Goal: Task Accomplishment & Management: Manage account settings

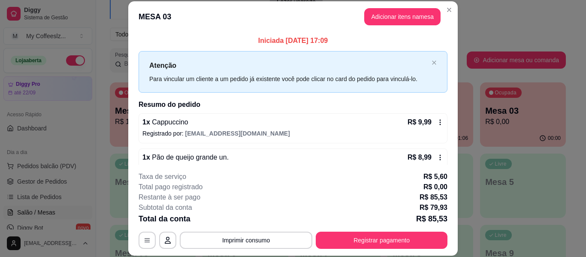
scroll to position [26, 0]
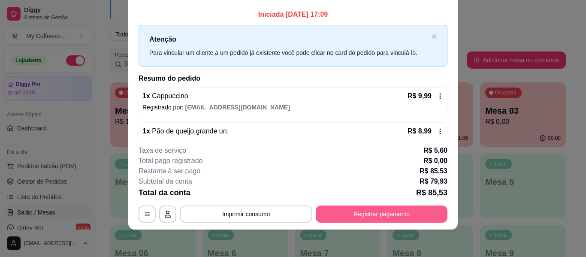
click at [334, 211] on button "Registrar pagamento" at bounding box center [382, 213] width 132 height 17
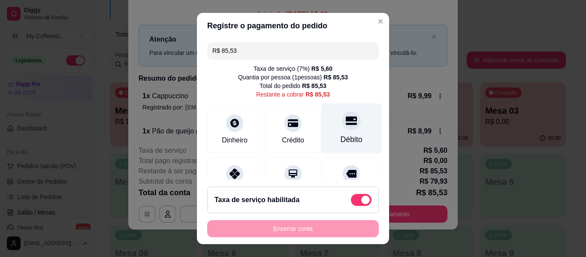
click at [326, 120] on div "Débito" at bounding box center [351, 128] width 60 height 50
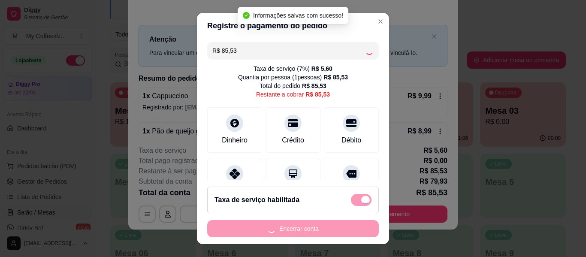
type input "R$ 0,00"
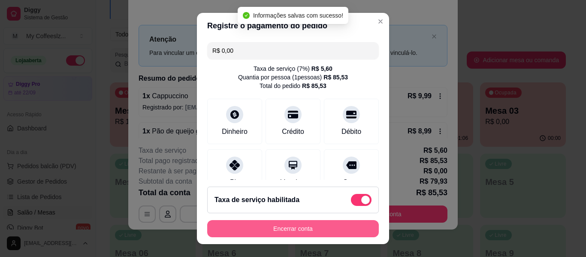
click at [298, 223] on button "Encerrar conta" at bounding box center [293, 228] width 172 height 17
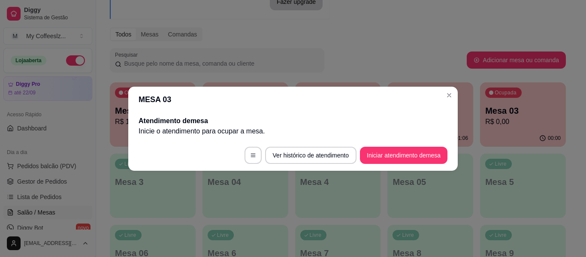
scroll to position [0, 0]
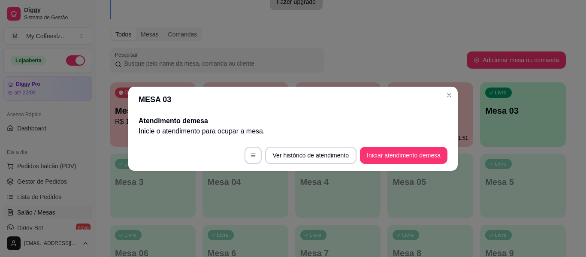
click at [431, 97] on header "MESA 03" at bounding box center [292, 100] width 329 height 26
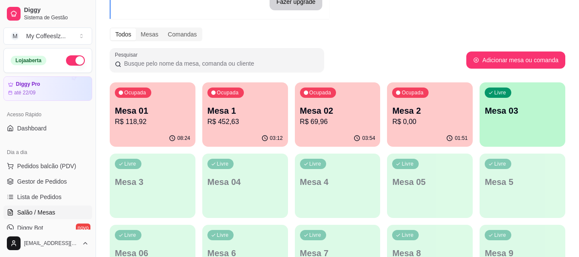
click at [428, 107] on p "Mesa 2" at bounding box center [429, 111] width 75 height 12
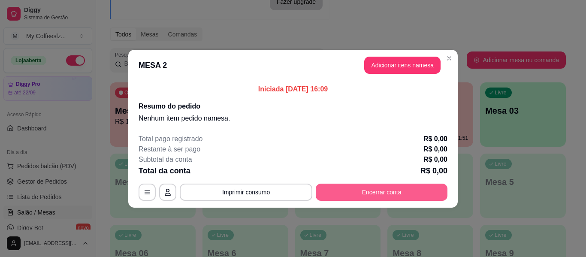
click at [348, 191] on button "Encerrar conta" at bounding box center [382, 192] width 132 height 17
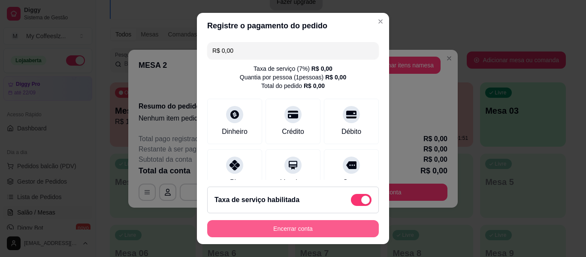
click at [255, 223] on button "Encerrar conta" at bounding box center [293, 228] width 172 height 17
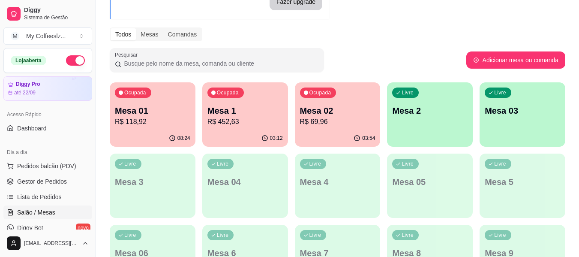
click at [340, 111] on p "Mesa 02" at bounding box center [337, 111] width 75 height 12
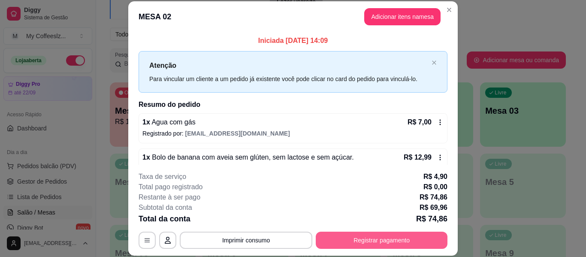
click at [361, 238] on button "Registrar pagamento" at bounding box center [382, 240] width 132 height 17
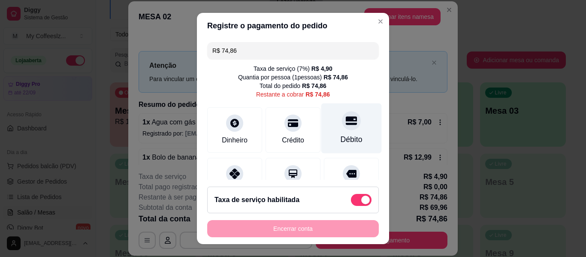
click at [345, 125] on div at bounding box center [351, 120] width 19 height 19
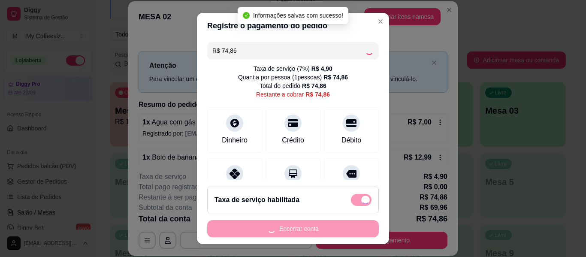
type input "R$ 0,00"
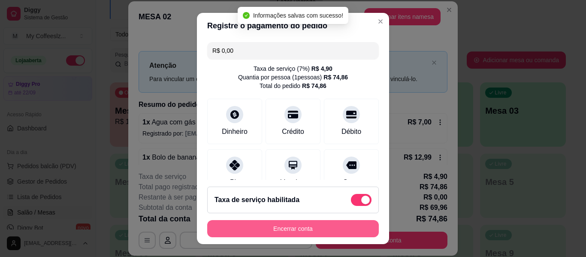
click at [308, 226] on button "Encerrar conta" at bounding box center [293, 228] width 172 height 17
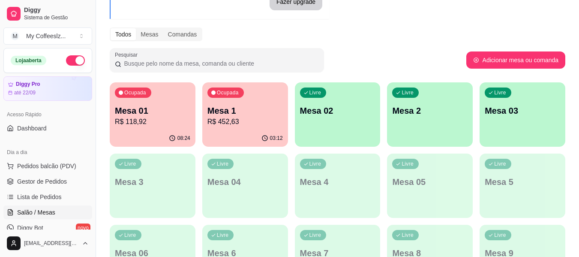
click at [346, 119] on div "Livre Mesa 02" at bounding box center [338, 109] width 86 height 54
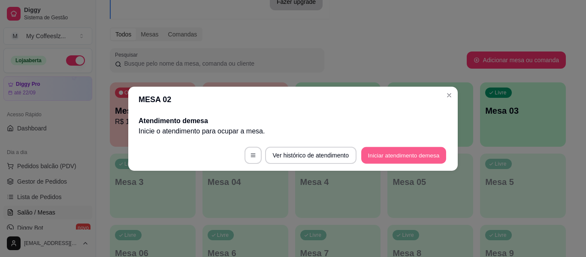
click at [408, 152] on button "Iniciar atendimento de mesa" at bounding box center [403, 155] width 85 height 17
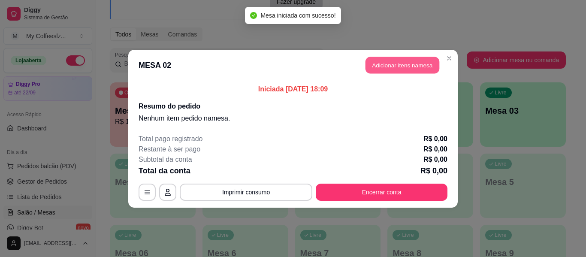
click at [388, 67] on button "Adicionar itens na mesa" at bounding box center [402, 65] width 74 height 17
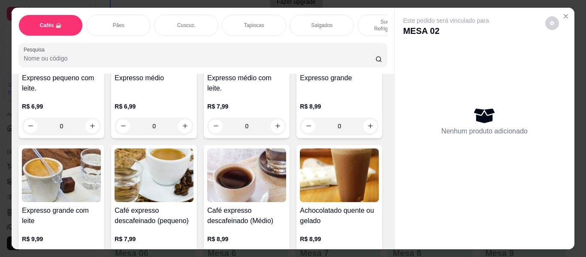
scroll to position [557, 0]
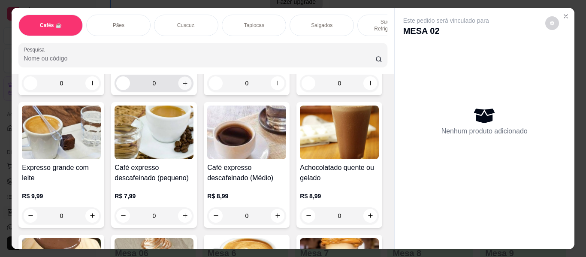
click at [182, 87] on icon "increase-product-quantity" at bounding box center [185, 83] width 6 height 6
type input "1"
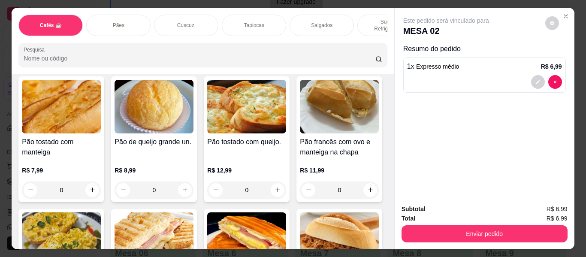
scroll to position [1372, 0]
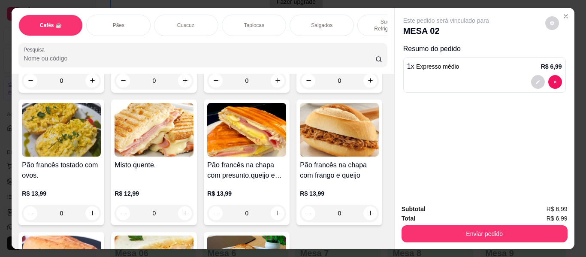
click at [296, 21] on div "Salgados" at bounding box center [321, 25] width 64 height 21
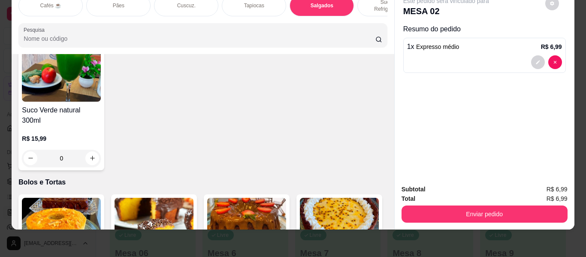
scroll to position [3713, 0]
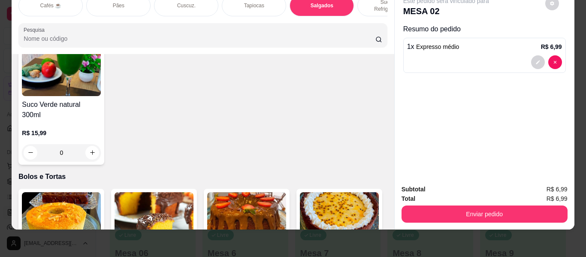
type input "2"
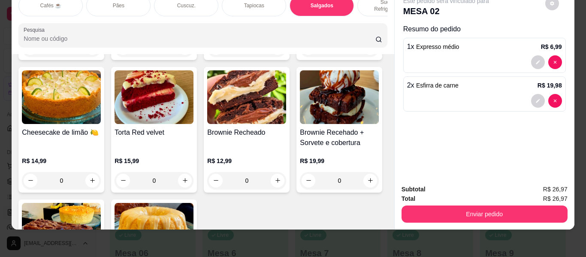
scroll to position [3971, 0]
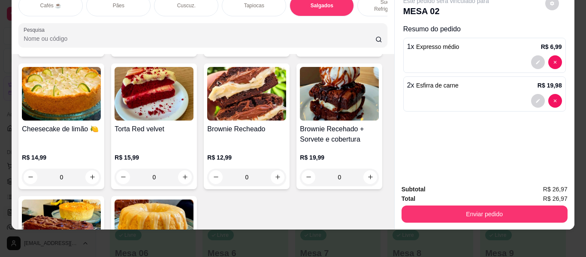
type input "1"
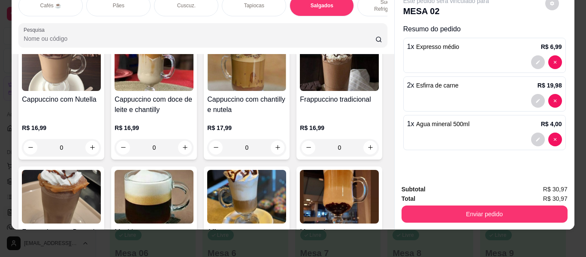
scroll to position [858, 0]
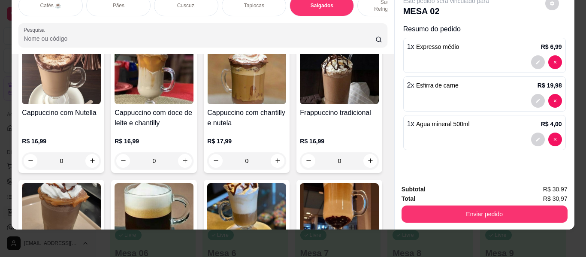
type input "2"
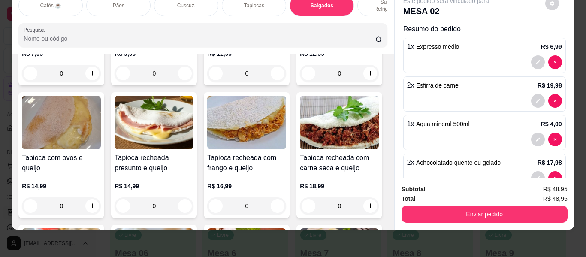
scroll to position [2058, 0]
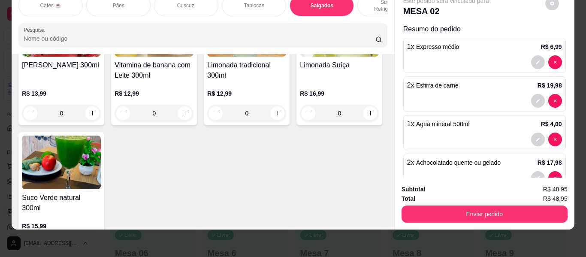
scroll to position [3645, 0]
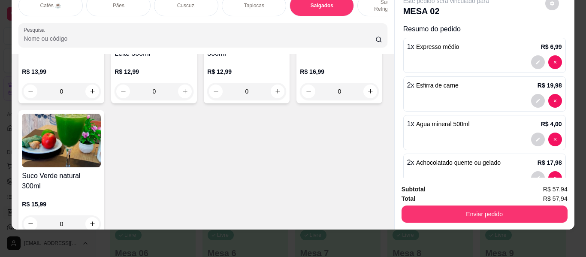
type input "2"
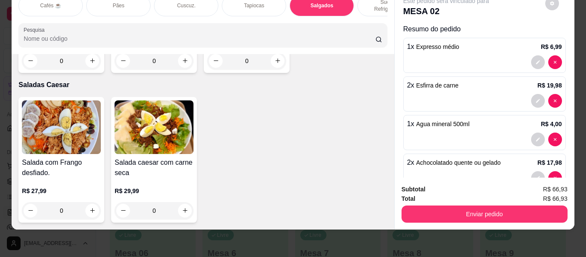
scroll to position [5982, 0]
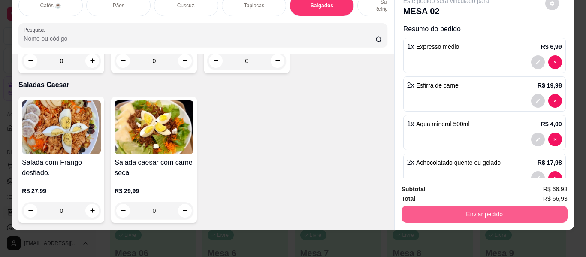
click at [470, 208] on button "Enviar pedido" at bounding box center [484, 213] width 166 height 17
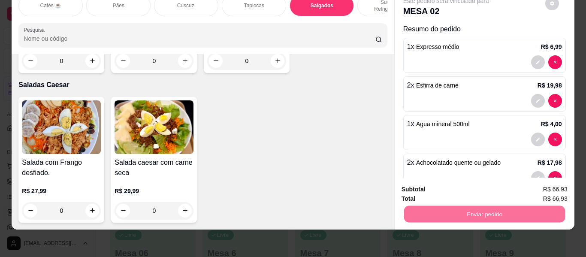
click at [453, 185] on button "Não registrar e enviar pedido" at bounding box center [455, 186] width 89 height 16
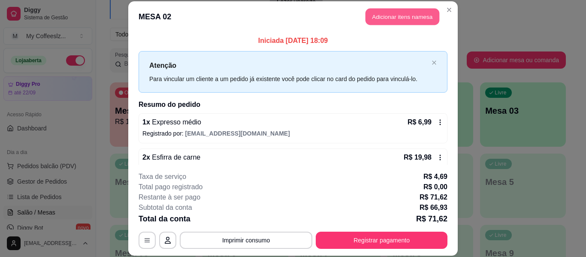
click at [373, 16] on button "Adicionar itens na mesa" at bounding box center [402, 17] width 74 height 17
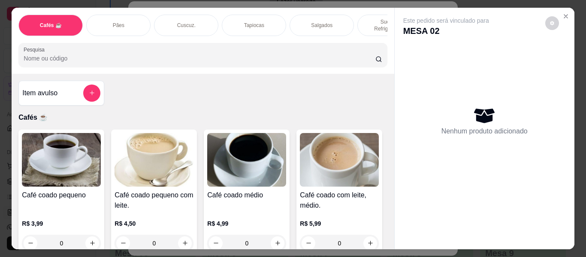
click at [298, 22] on div "Salgados" at bounding box center [321, 25] width 64 height 21
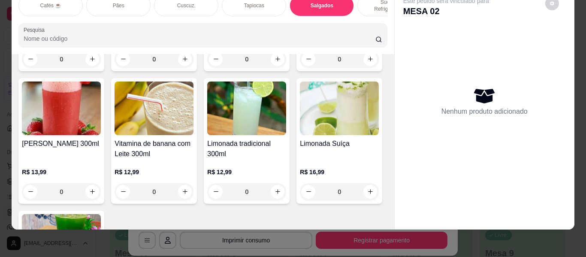
scroll to position [3696, 0]
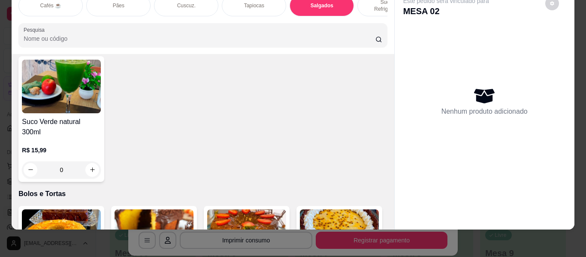
type input "1"
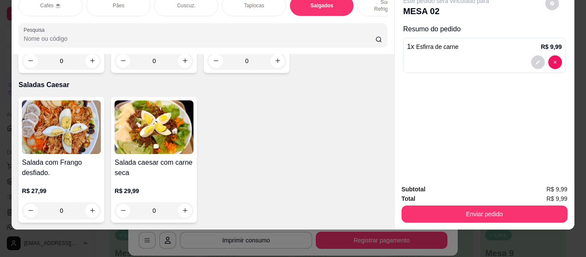
scroll to position [4944, 0]
type input "1"
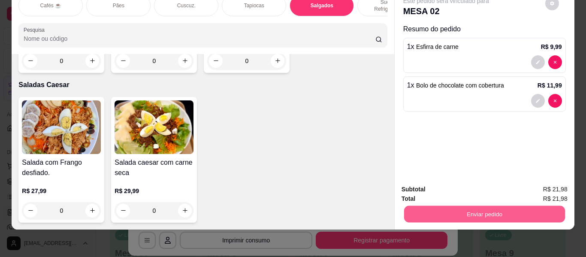
click at [446, 206] on button "Enviar pedido" at bounding box center [483, 214] width 161 height 17
click at [457, 188] on button "Não registrar e enviar pedido" at bounding box center [455, 186] width 87 height 16
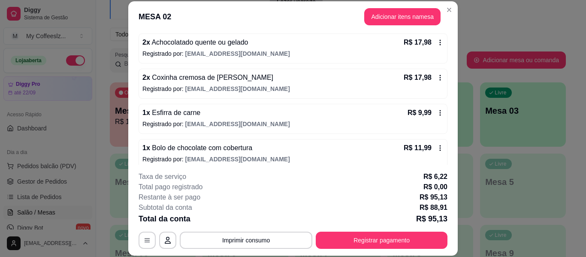
scroll to position [193, 0]
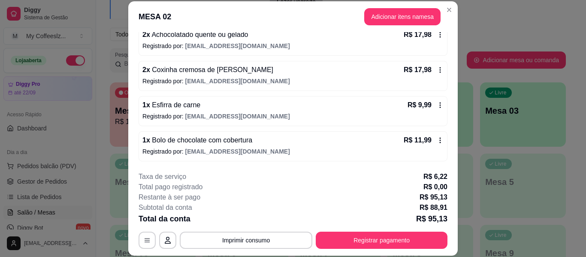
click at [287, 102] on div "1 x Esfirra de carne R$ 9,99" at bounding box center [292, 105] width 301 height 10
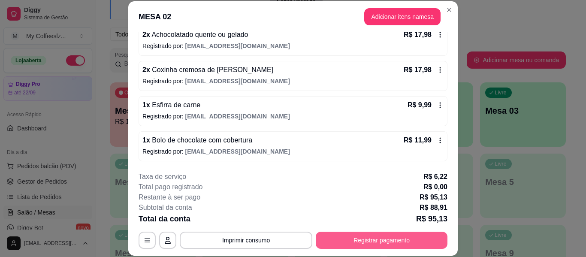
click at [330, 242] on button "Registrar pagamento" at bounding box center [382, 240] width 132 height 17
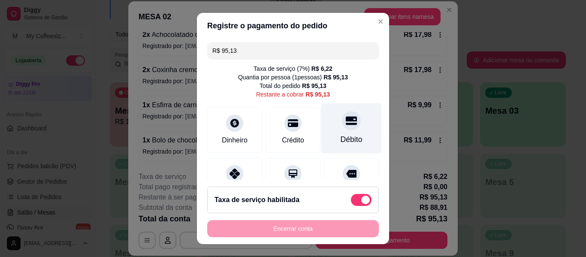
click at [346, 122] on icon at bounding box center [351, 120] width 11 height 11
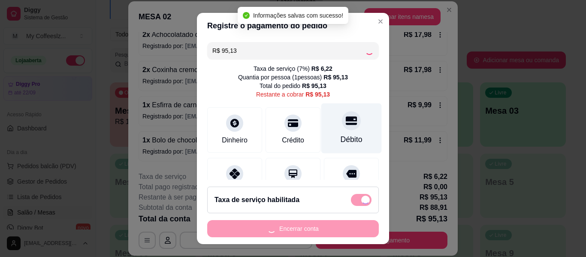
type input "R$ 0,00"
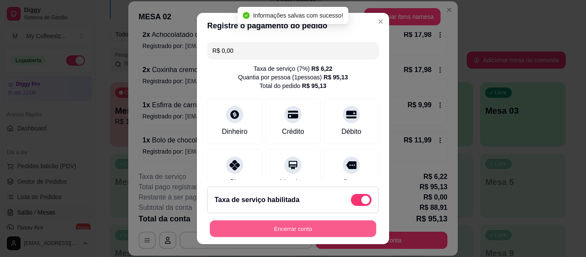
click at [274, 229] on button "Encerrar conta" at bounding box center [293, 228] width 166 height 17
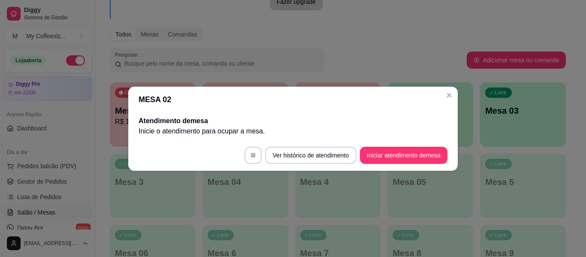
scroll to position [0, 0]
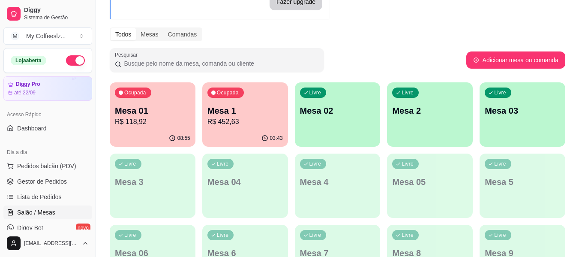
click at [322, 128] on div "Livre Mesa 02" at bounding box center [338, 109] width 86 height 54
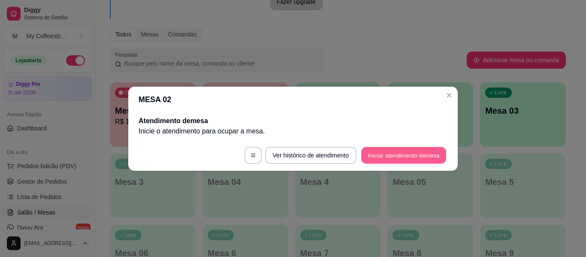
click at [390, 151] on button "Iniciar atendimento de mesa" at bounding box center [403, 155] width 85 height 17
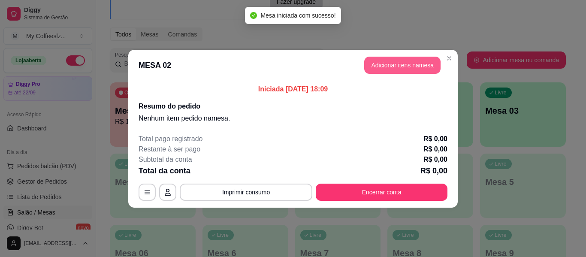
click at [379, 61] on button "Adicionar itens na mesa" at bounding box center [402, 65] width 76 height 17
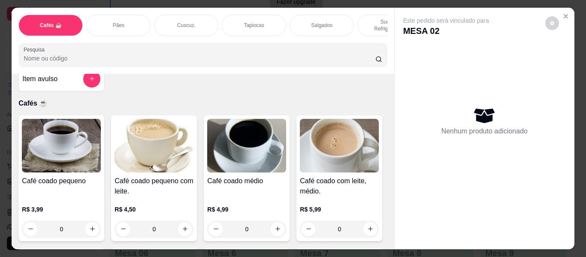
scroll to position [13, 0]
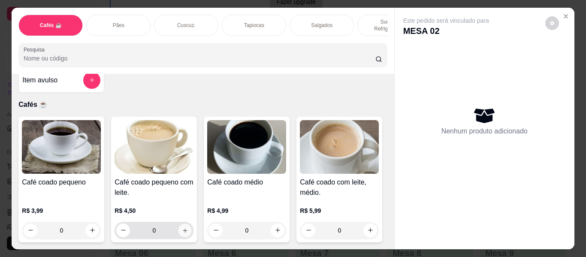
click at [185, 226] on button "increase-product-quantity" at bounding box center [184, 229] width 13 height 13
type input "1"
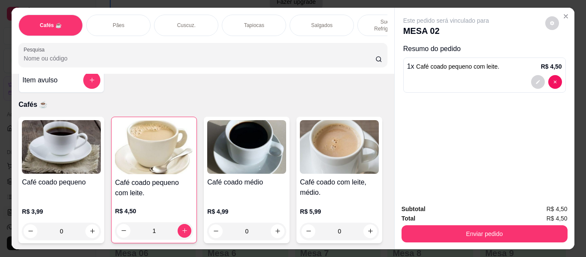
click at [193, 15] on div "Cuscuz." at bounding box center [186, 25] width 64 height 21
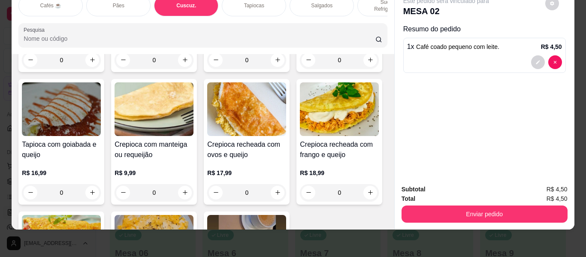
scroll to position [2337, 0]
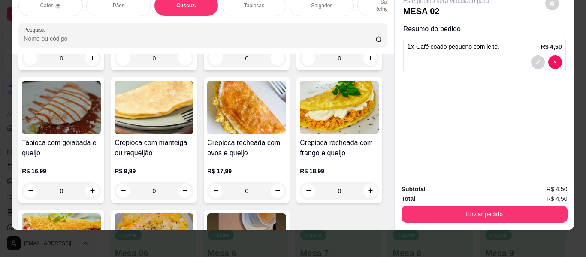
type input "1"
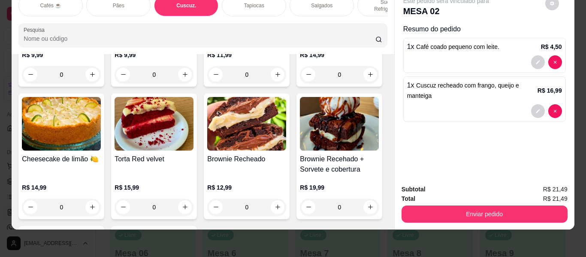
scroll to position [3893, 0]
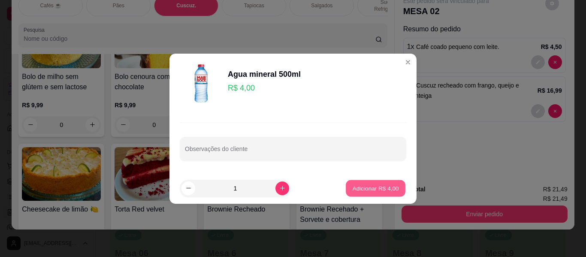
click at [368, 185] on p "Adicionar R$ 4,00" at bounding box center [375, 188] width 46 height 8
type input "1"
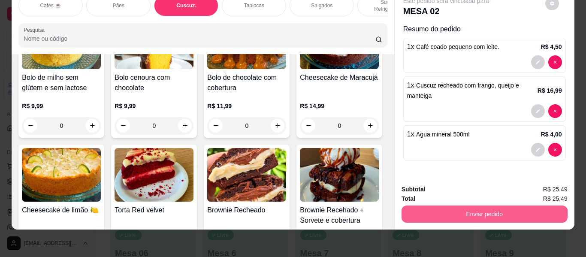
click at [448, 209] on button "Enviar pedido" at bounding box center [484, 213] width 166 height 17
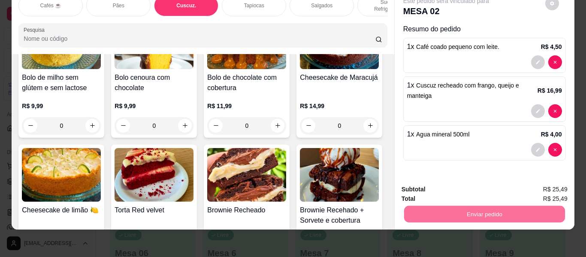
click at [453, 188] on button "Não registrar e enviar pedido" at bounding box center [455, 186] width 87 height 16
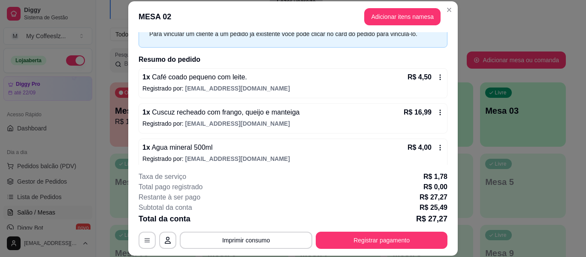
scroll to position [52, 0]
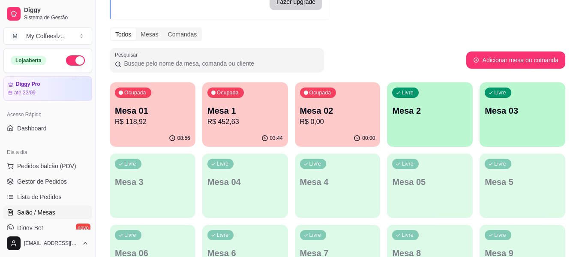
click at [460, 124] on div "Livre Mesa 2" at bounding box center [430, 109] width 86 height 54
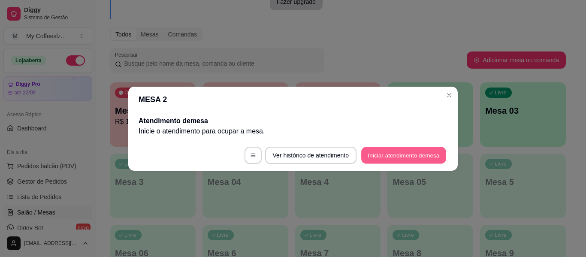
click at [393, 154] on button "Iniciar atendimento de mesa" at bounding box center [403, 155] width 85 height 17
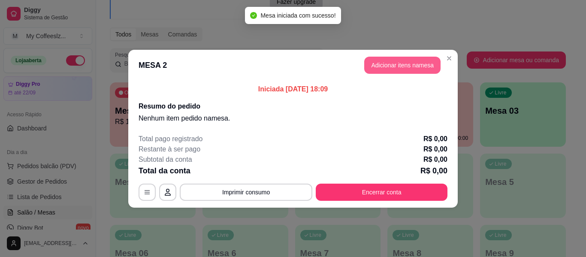
click at [401, 63] on button "Adicionar itens na mesa" at bounding box center [402, 65] width 76 height 17
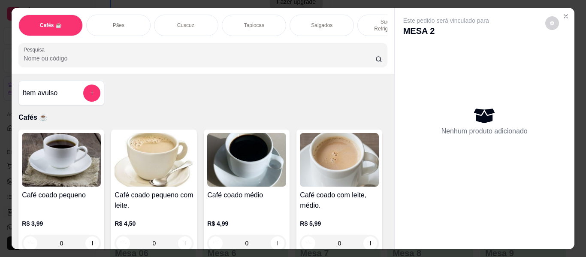
click at [90, 236] on button "increase-product-quantity" at bounding box center [92, 243] width 14 height 14
type input "1"
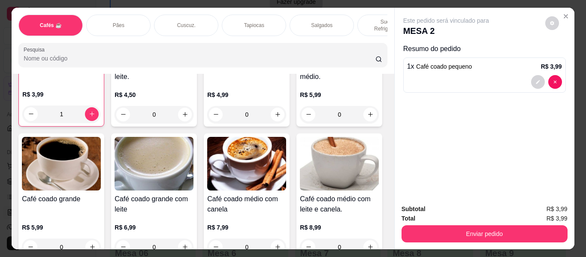
scroll to position [214, 0]
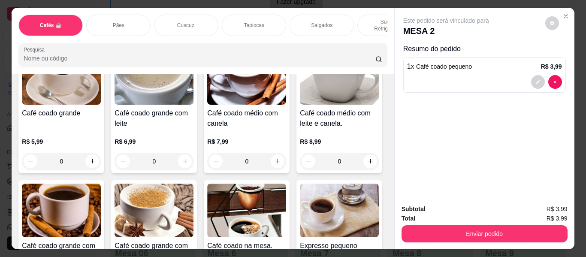
click at [370, 15] on div "Sucos e Refrigerantes" at bounding box center [389, 25] width 64 height 21
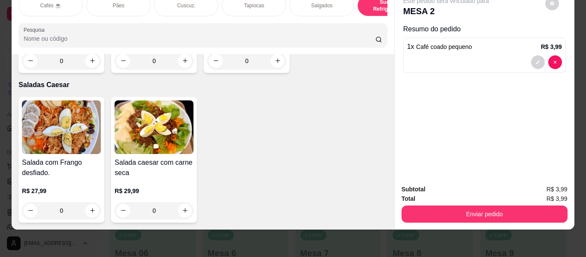
scroll to position [5286, 0]
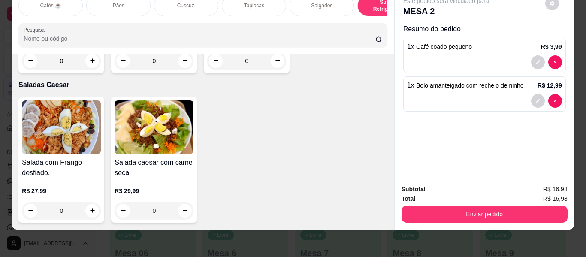
type input "2"
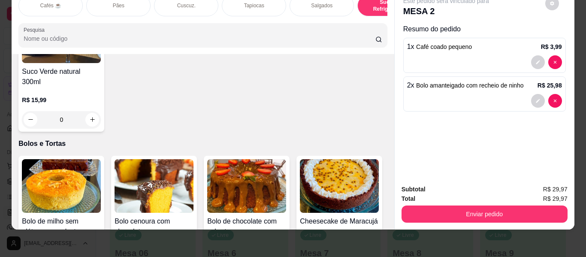
scroll to position [3785, 0]
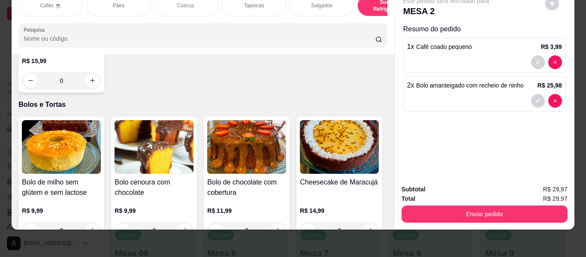
type input "1"
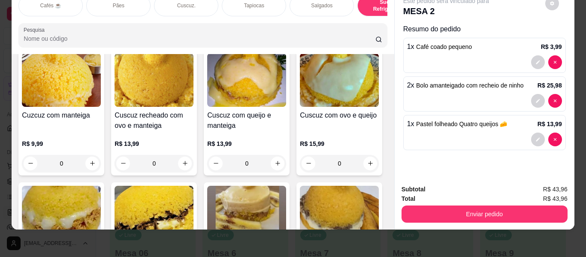
scroll to position [0, 0]
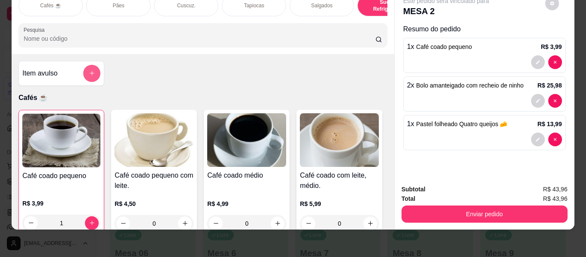
click at [87, 69] on button "add-separate-item" at bounding box center [91, 73] width 17 height 17
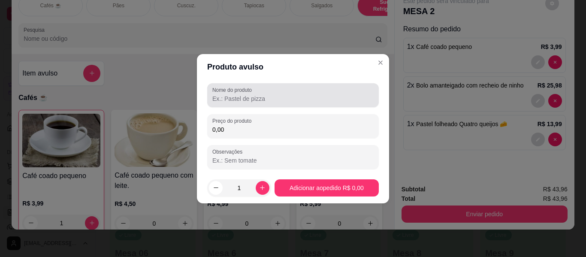
click at [240, 99] on input "Nome do produto" at bounding box center [292, 98] width 161 height 9
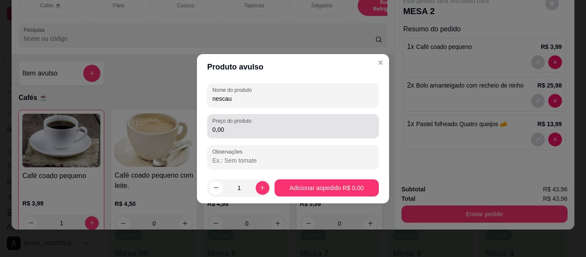
type input "nescau"
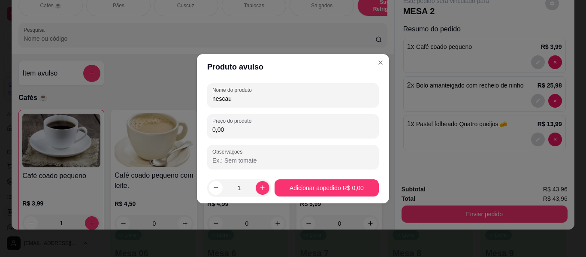
click at [244, 125] on input "0,00" at bounding box center [292, 129] width 161 height 9
type input "5,50"
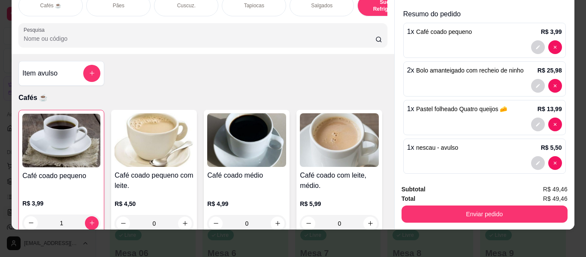
scroll to position [23, 0]
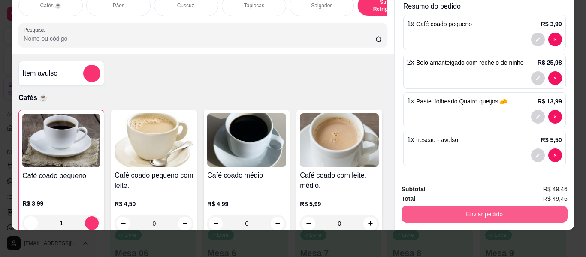
click at [462, 205] on button "Enviar pedido" at bounding box center [484, 213] width 166 height 17
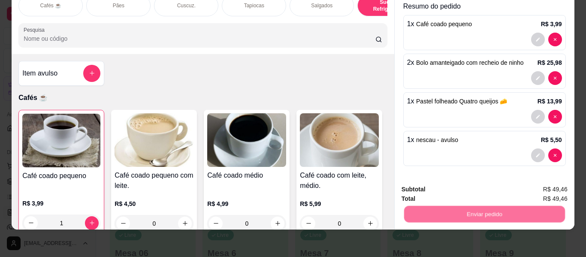
click at [455, 181] on button "Não registrar e enviar pedido" at bounding box center [455, 186] width 89 height 16
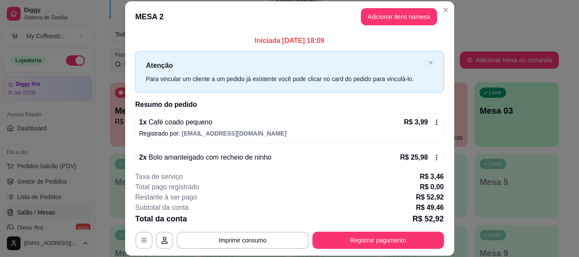
click at [455, 181] on p "Mesa 05" at bounding box center [425, 182] width 74 height 12
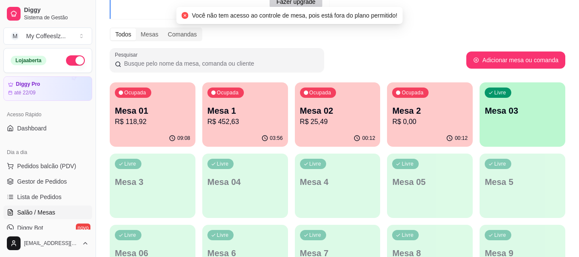
click at [434, 122] on p "R$ 0,00" at bounding box center [429, 122] width 75 height 10
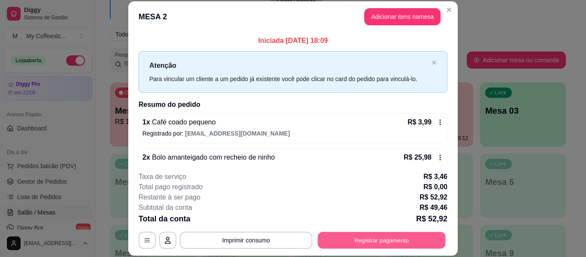
click at [391, 241] on button "Registrar pagamento" at bounding box center [382, 240] width 128 height 17
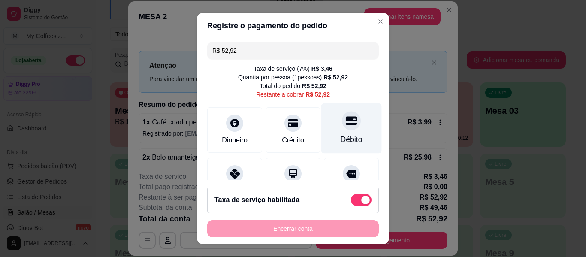
click at [340, 141] on div "Débito" at bounding box center [351, 139] width 22 height 11
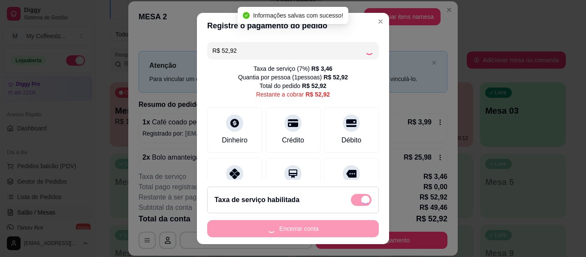
type input "R$ 0,00"
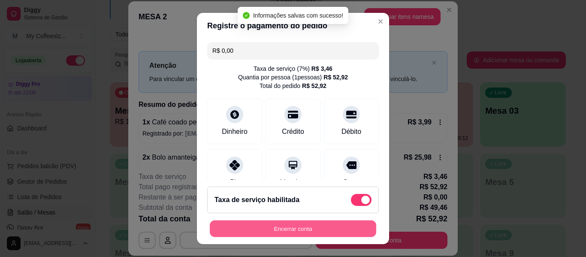
click at [324, 228] on button "Encerrar conta" at bounding box center [293, 228] width 166 height 17
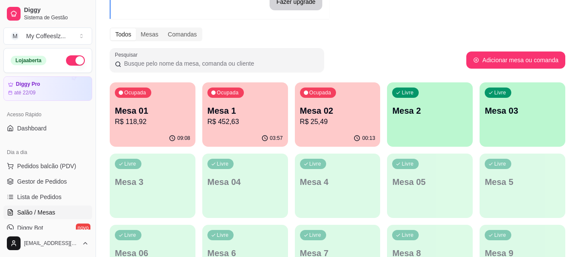
click at [340, 107] on p "Mesa 02" at bounding box center [337, 111] width 75 height 12
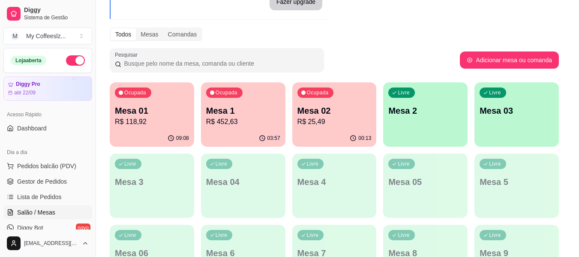
click at [340, 107] on header "MESA 02" at bounding box center [290, 111] width 336 height 26
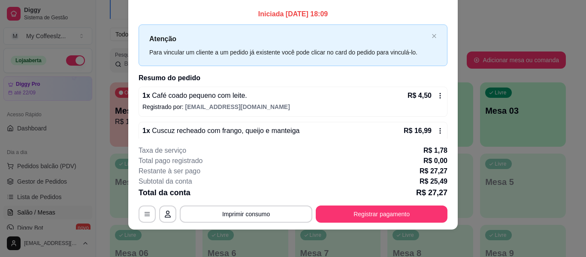
scroll to position [0, 0]
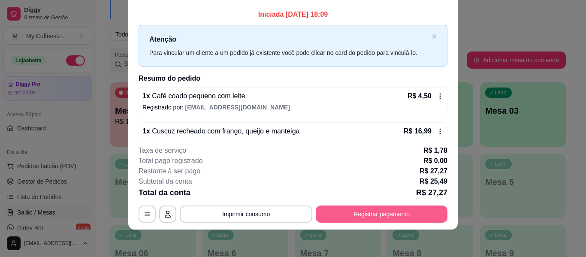
click at [390, 210] on button "Registrar pagamento" at bounding box center [382, 213] width 132 height 17
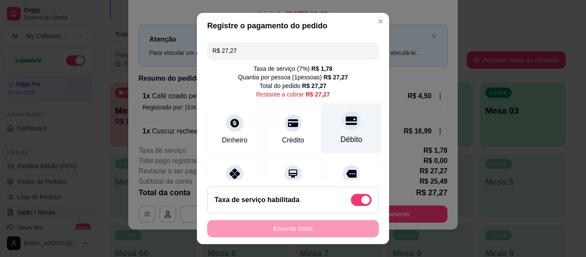
click at [348, 132] on div "Débito" at bounding box center [351, 128] width 60 height 50
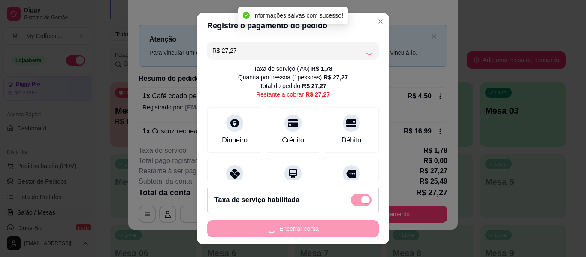
type input "R$ 0,00"
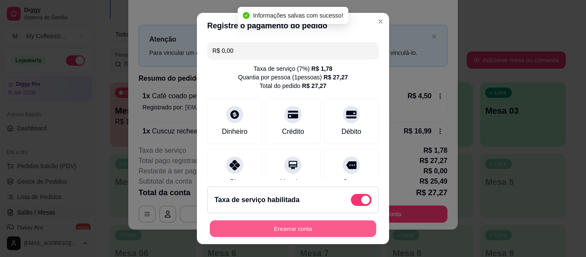
click at [306, 231] on button "Encerrar conta" at bounding box center [293, 228] width 166 height 17
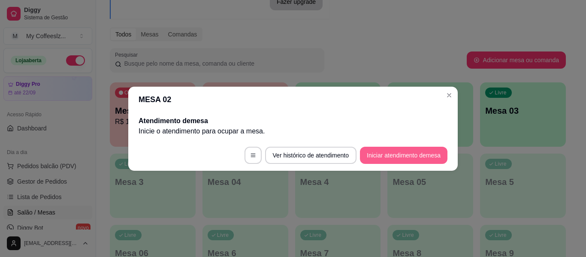
click at [423, 160] on button "Iniciar atendimento de mesa" at bounding box center [403, 155] width 87 height 17
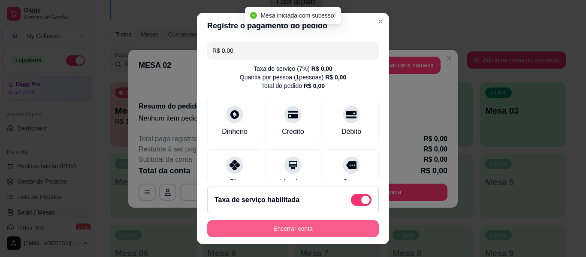
click at [297, 232] on button "Encerrar conta" at bounding box center [293, 228] width 172 height 17
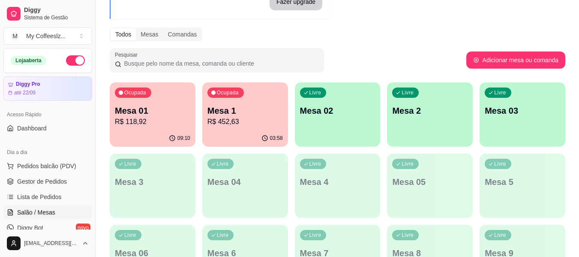
click at [322, 106] on p "Mesa 02" at bounding box center [337, 111] width 75 height 12
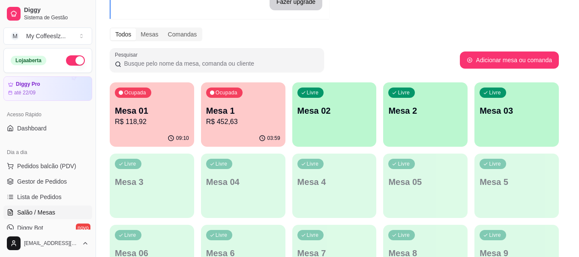
click at [322, 106] on header "MESA 02" at bounding box center [289, 98] width 337 height 26
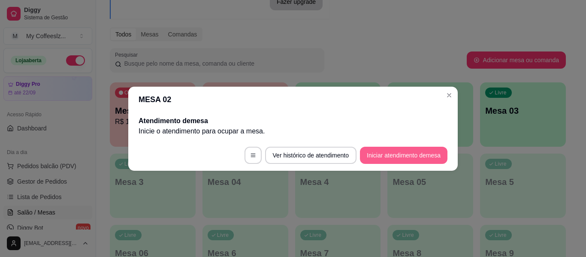
click at [403, 155] on button "Iniciar atendimento de mesa" at bounding box center [403, 155] width 87 height 17
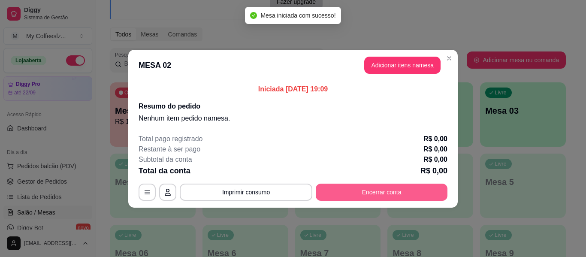
click at [338, 187] on button "Encerrar conta" at bounding box center [382, 192] width 132 height 17
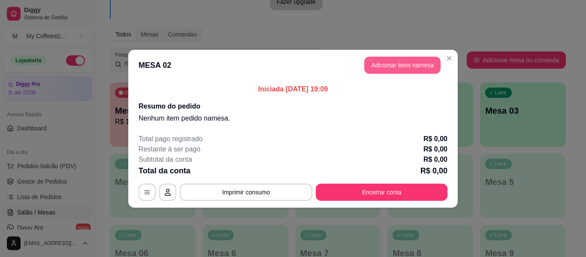
click at [394, 69] on button "Adicionar itens na mesa" at bounding box center [402, 65] width 76 height 17
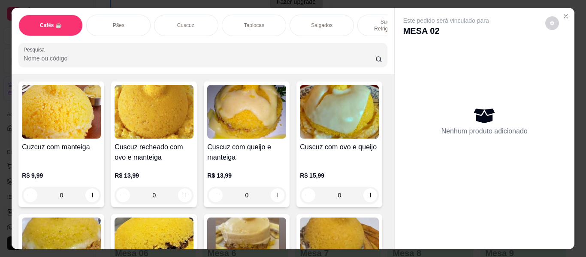
scroll to position [1715, 0]
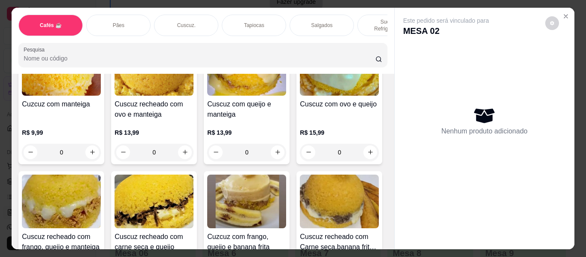
click at [341, 17] on div "Salgados" at bounding box center [321, 25] width 64 height 21
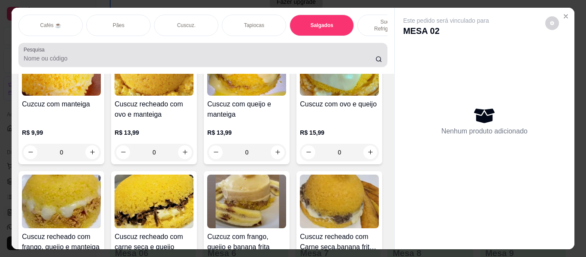
scroll to position [23, 0]
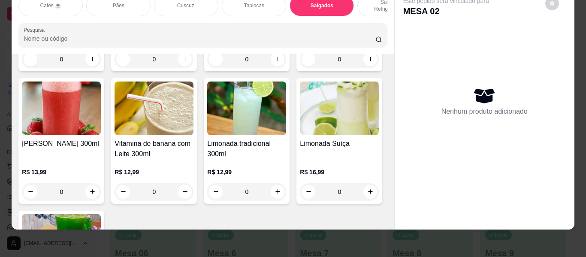
type input "1"
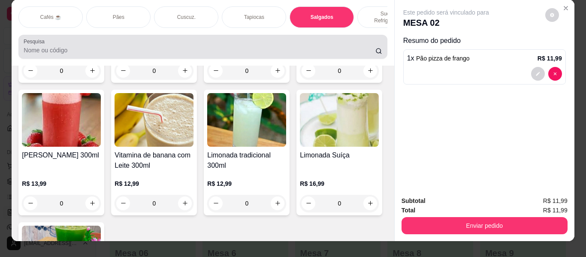
scroll to position [0, 0]
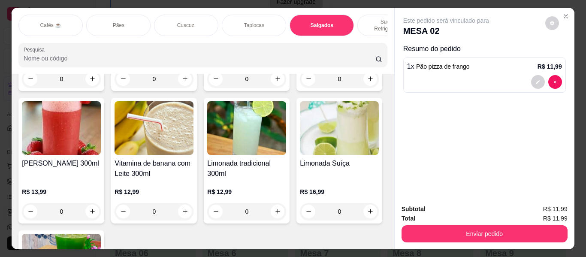
click at [364, 21] on p "Sucos e Refrigerantes" at bounding box center [389, 25] width 50 height 14
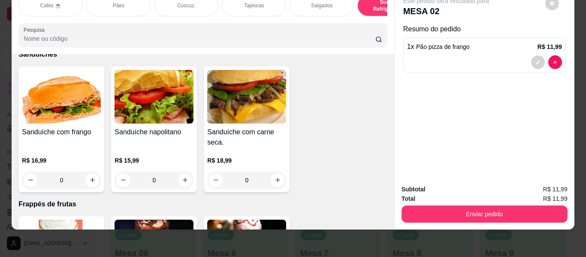
scroll to position [4299, 0]
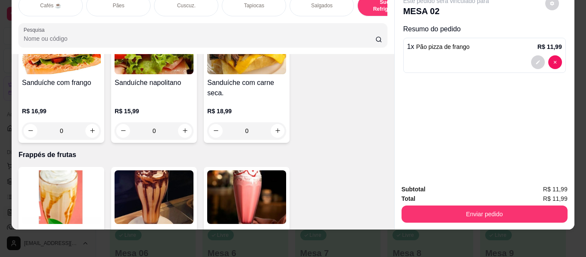
type input "1"
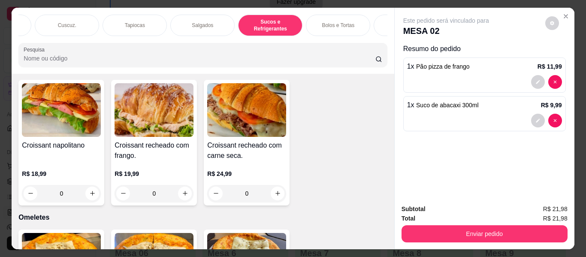
scroll to position [0, 120]
click at [343, 24] on p "Bolos e Tortas" at bounding box center [337, 25] width 33 height 7
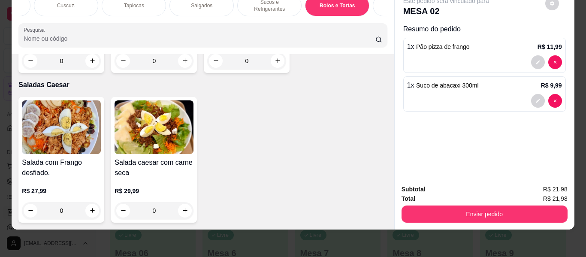
scroll to position [4957, 0]
type input "1"
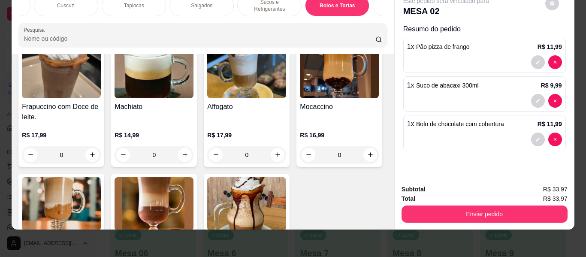
scroll to position [1012, 0]
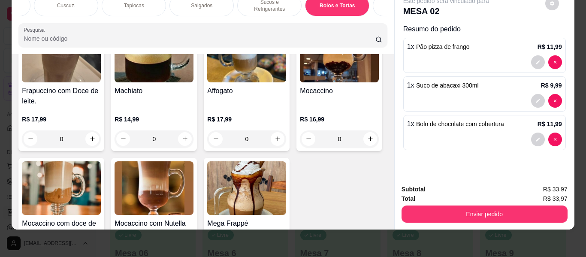
type input "1"
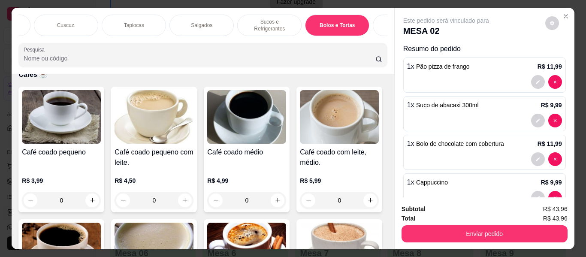
scroll to position [0, 0]
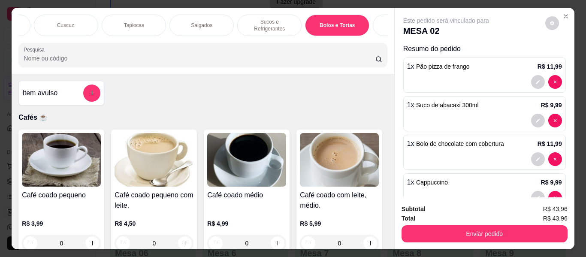
click at [246, 22] on div "Sucos e Refrigerantes" at bounding box center [269, 25] width 64 height 21
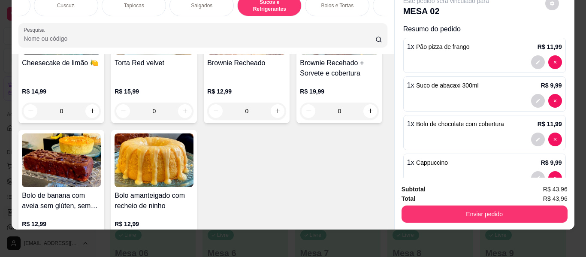
scroll to position [4042, 0]
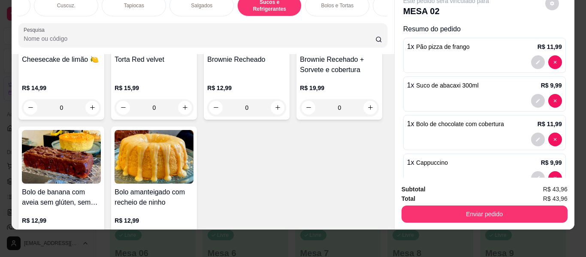
type input "1"
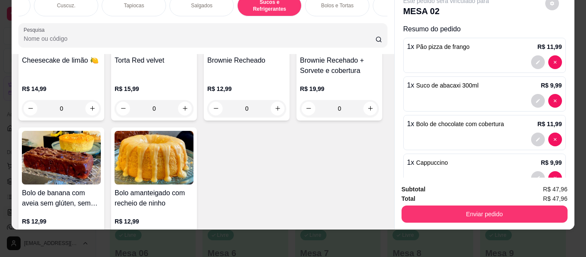
scroll to position [4043, 0]
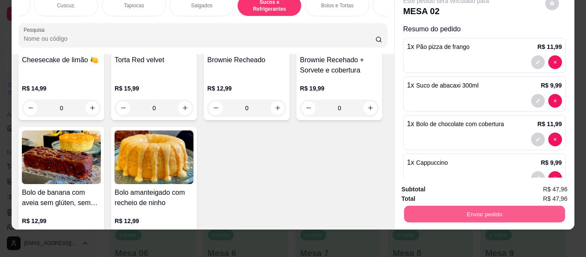
click at [425, 207] on button "Enviar pedido" at bounding box center [483, 214] width 161 height 17
click at [450, 185] on button "Não registrar e enviar pedido" at bounding box center [455, 186] width 87 height 16
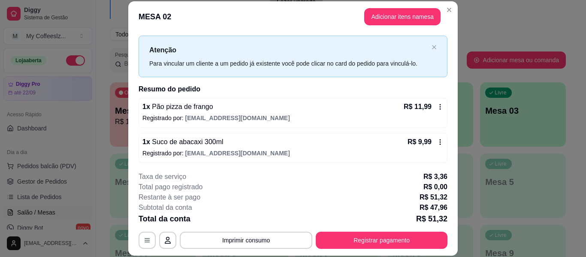
scroll to position [0, 0]
